Goal: Information Seeking & Learning: Learn about a topic

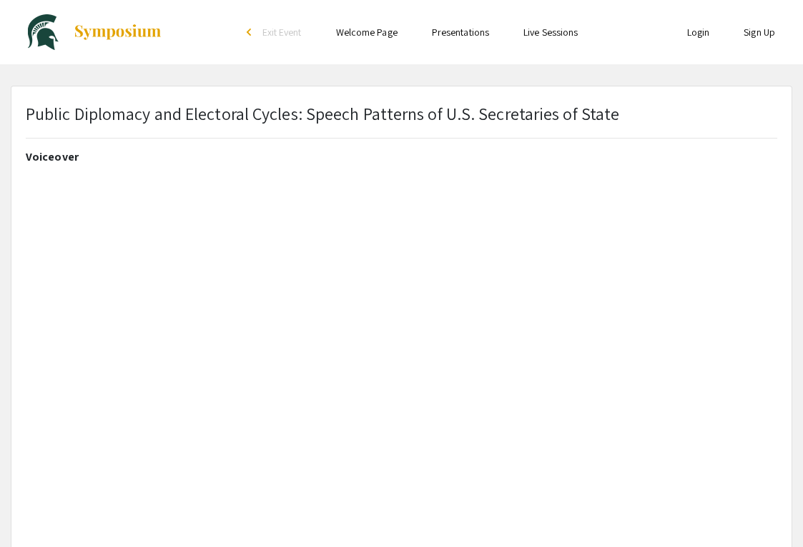
select select "custom"
type input "0"
select select "custom"
type input "1"
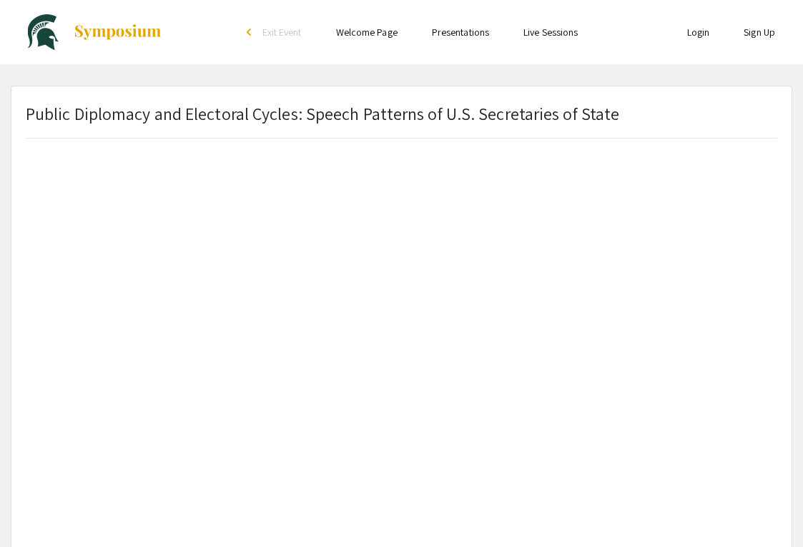
select select "auto"
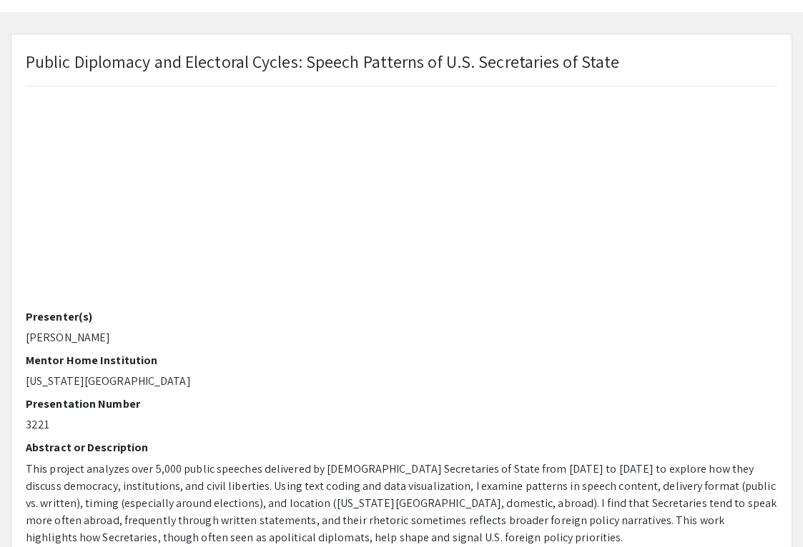
scroll to position [0, 0]
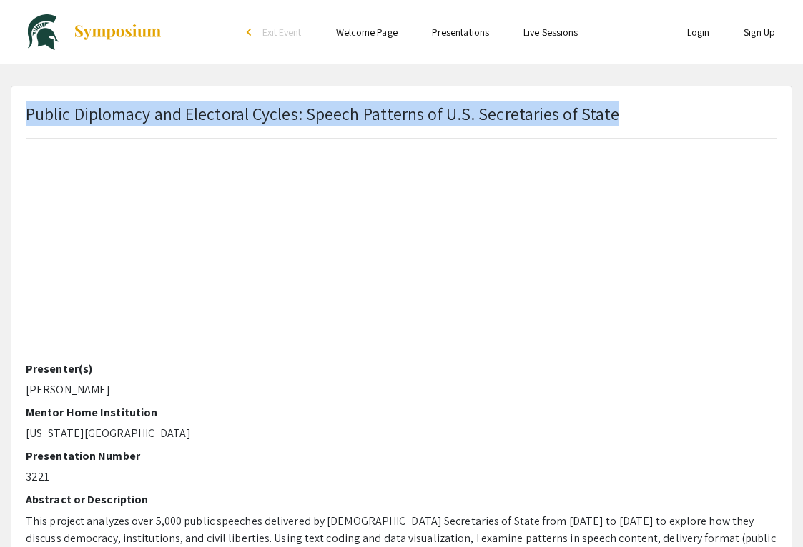
drag, startPoint x: 29, startPoint y: 114, endPoint x: 654, endPoint y: 112, distance: 625.3
click at [654, 112] on div "Public Diplomacy and Electoral Cycles: Speech Patterns of U.S. Secretaries of S…" at bounding box center [401, 125] width 773 height 49
copy p "Public Diplomacy and Electoral Cycles: Speech Patterns of U.S. Secretaries of S…"
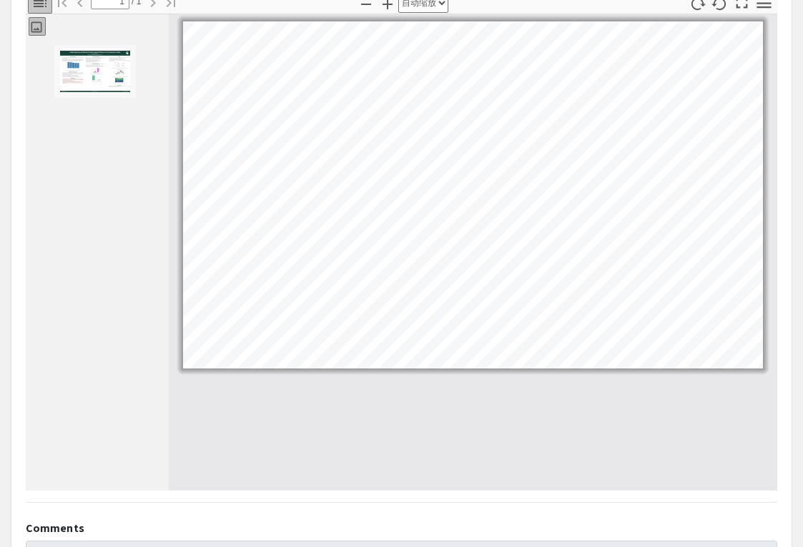
scroll to position [537, 0]
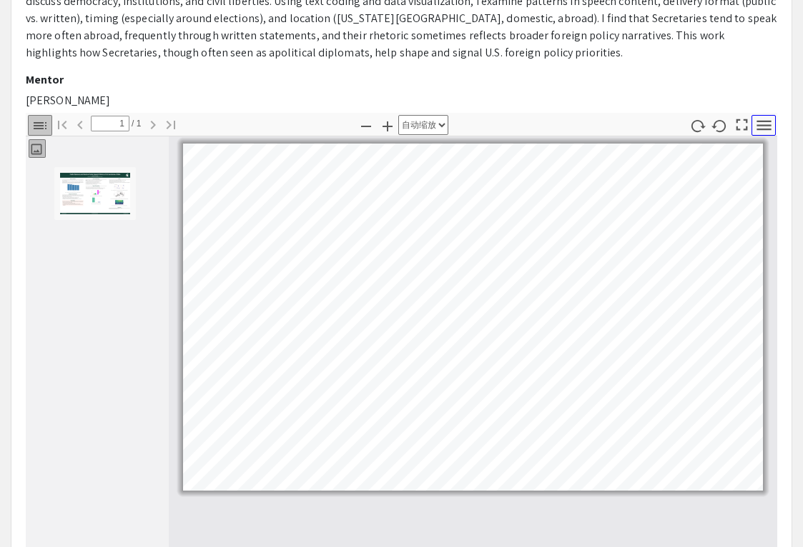
click at [760, 129] on icon "button" at bounding box center [763, 125] width 14 height 10
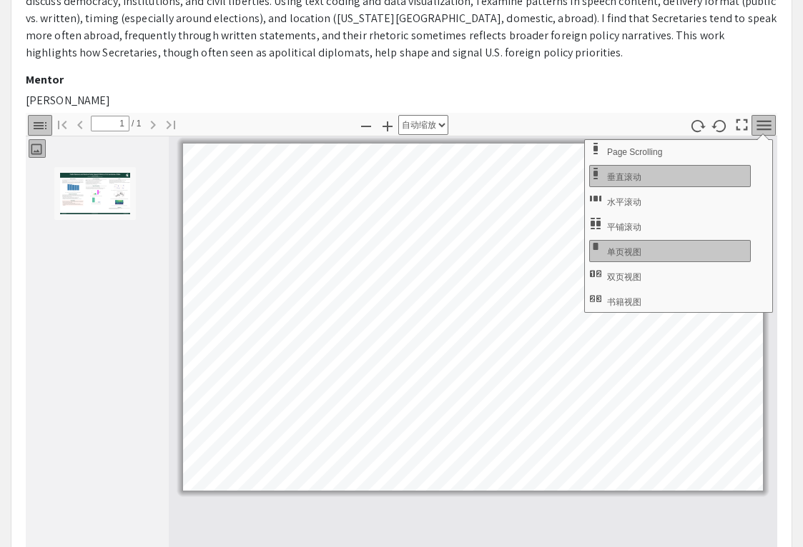
click at [144, 363] on div at bounding box center [97, 386] width 143 height 453
click at [546, 99] on p "[PERSON_NAME]" at bounding box center [401, 100] width 751 height 17
click at [596, 94] on p "[PERSON_NAME]" at bounding box center [401, 100] width 751 height 17
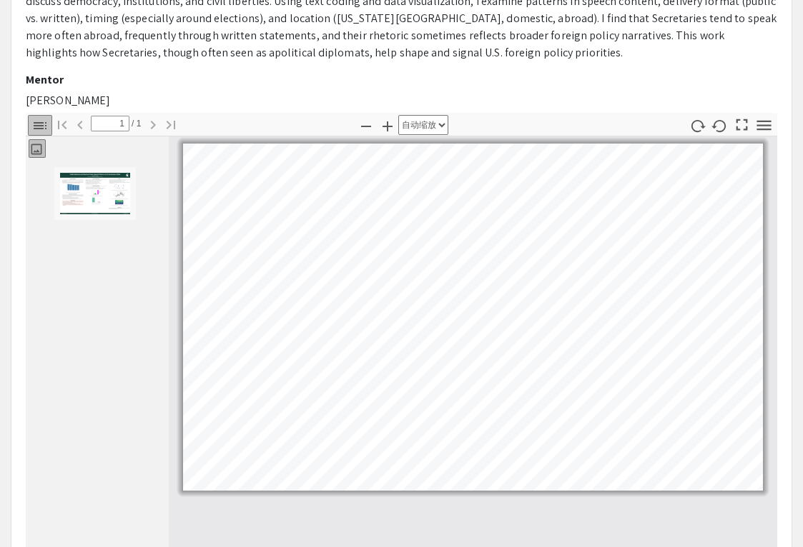
click at [37, 149] on icon "button" at bounding box center [36, 149] width 14 height 14
click at [39, 115] on button "切换侧栏" at bounding box center [40, 125] width 24 height 21
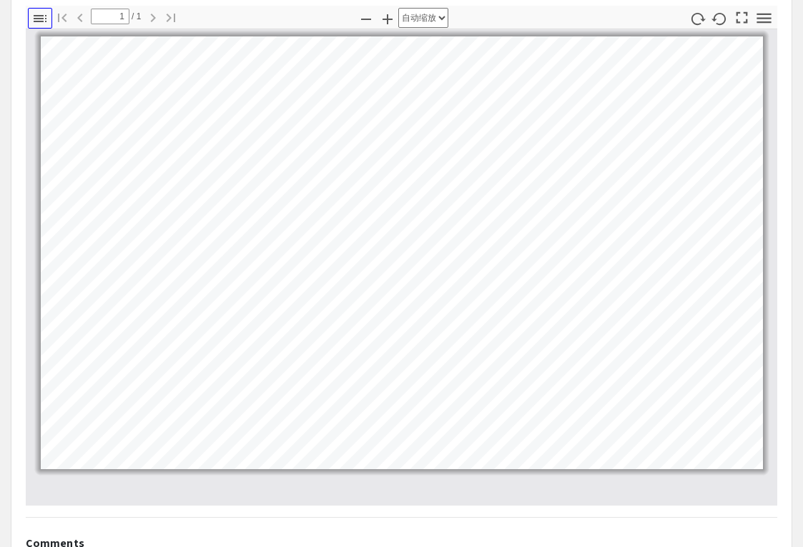
scroll to position [637, 0]
